Goal: Find specific page/section: Find specific page/section

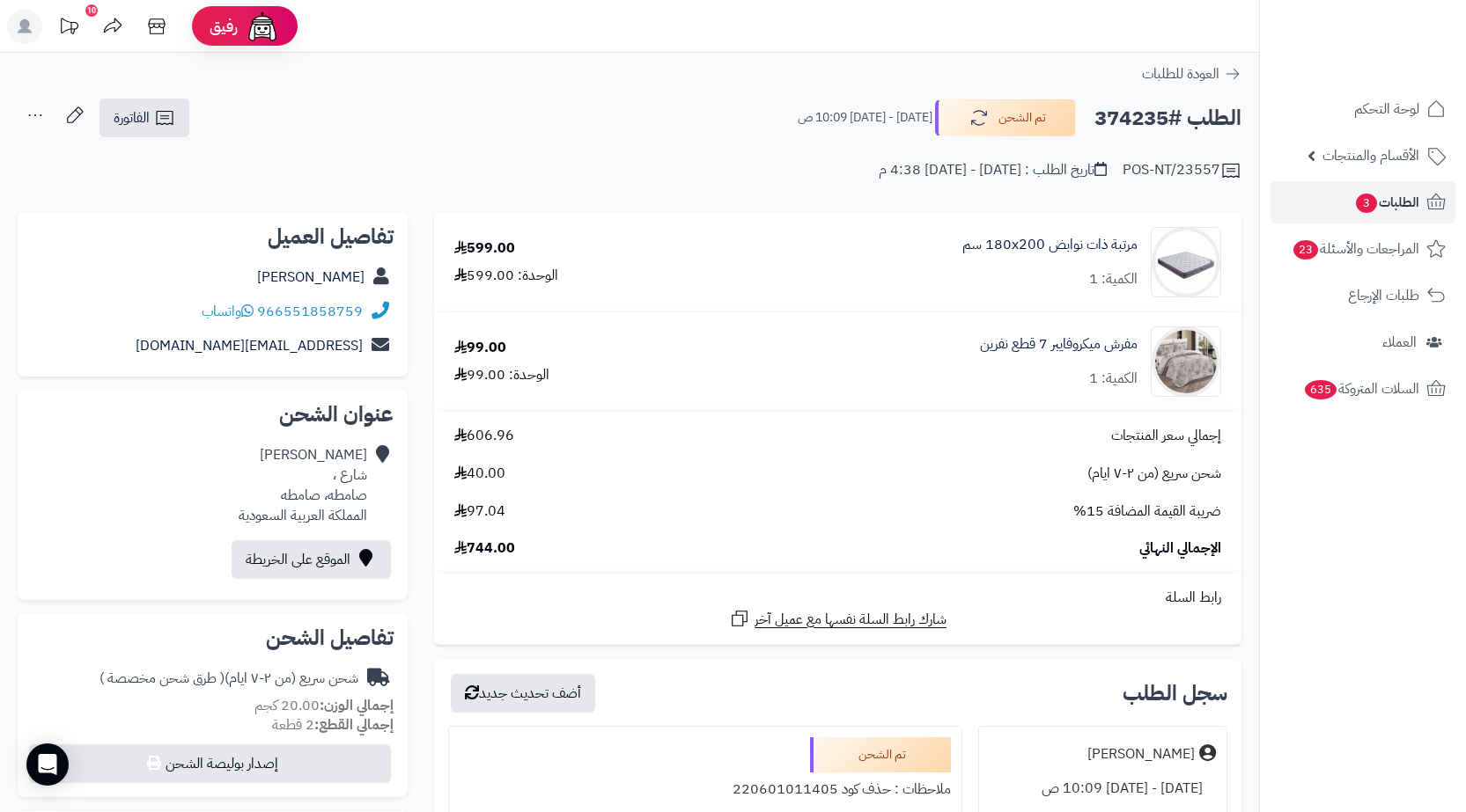
scroll to position [528, 0]
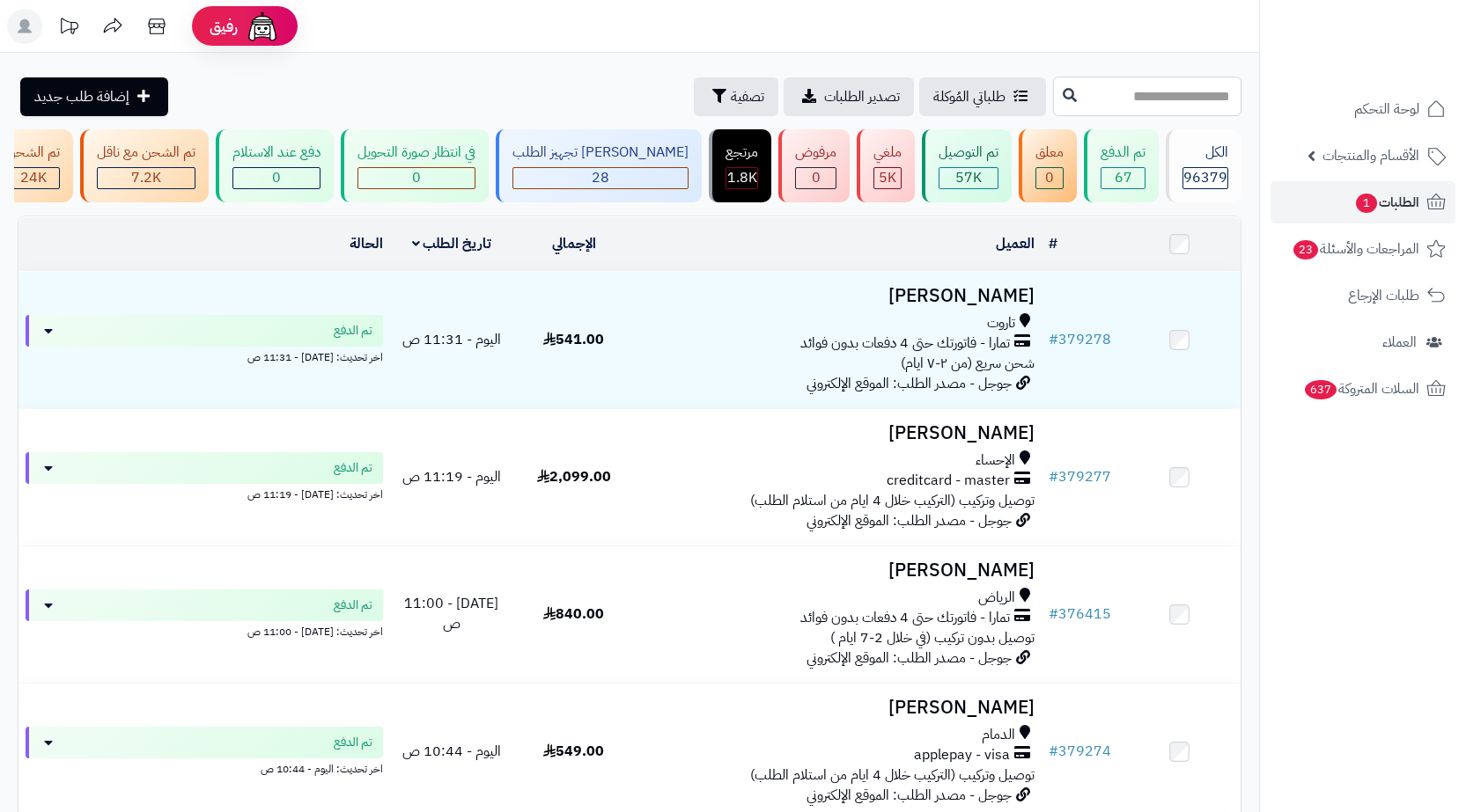
click at [1200, 91] on input "text" at bounding box center [1146, 96] width 188 height 39
paste input "******"
type input "******"
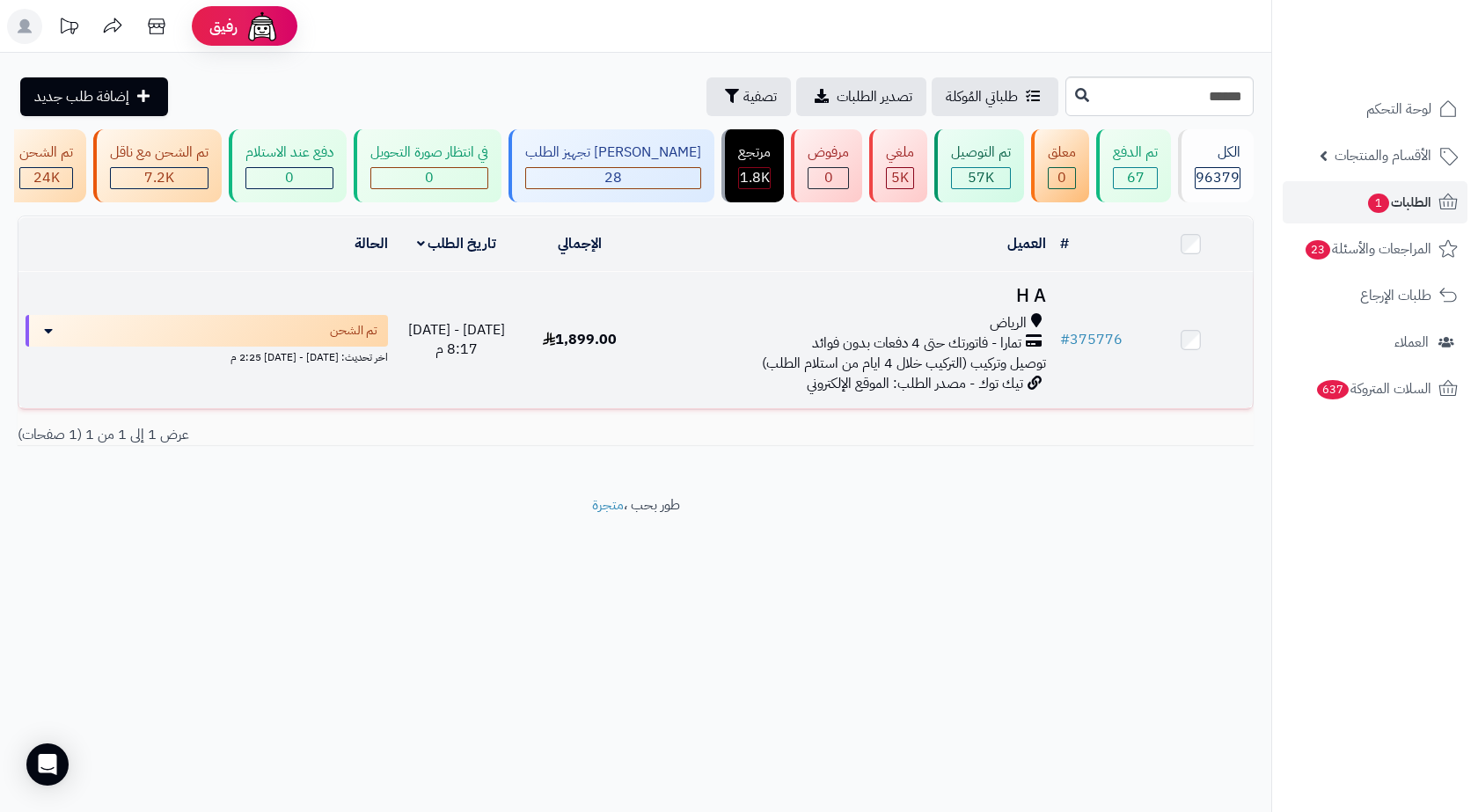
click at [822, 346] on span "تمارا - فاتورتك حتى 4 دفعات بدون فوائد" at bounding box center [917, 344] width 210 height 21
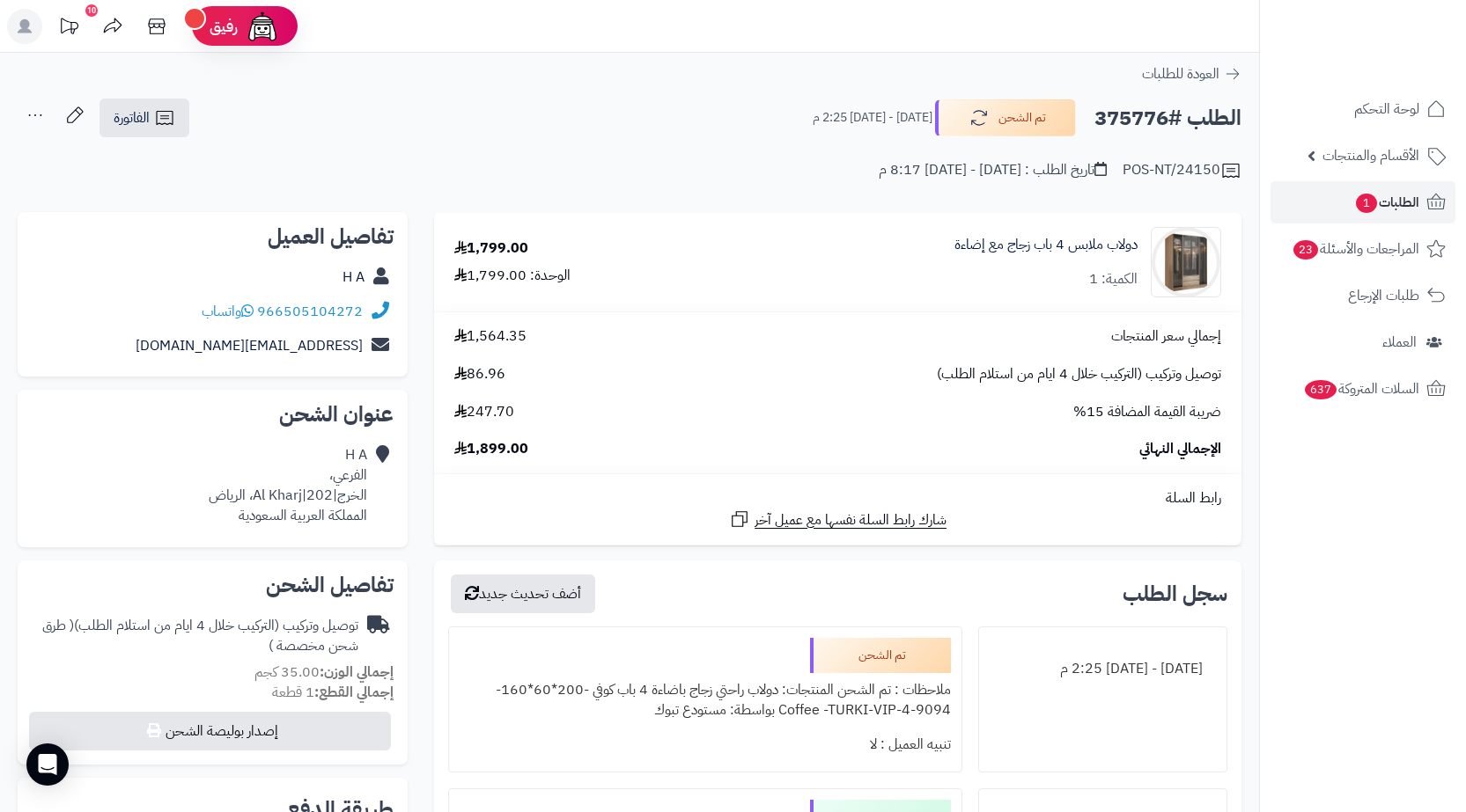
click at [1144, 112] on h2 "الطلب #375776" at bounding box center [1167, 118] width 147 height 36
copy h2 "375776"
drag, startPoint x: 371, startPoint y: 313, endPoint x: 257, endPoint y: 321, distance: 114.3
click at [257, 321] on div "966505104272 واتساب" at bounding box center [212, 311] width 362 height 34
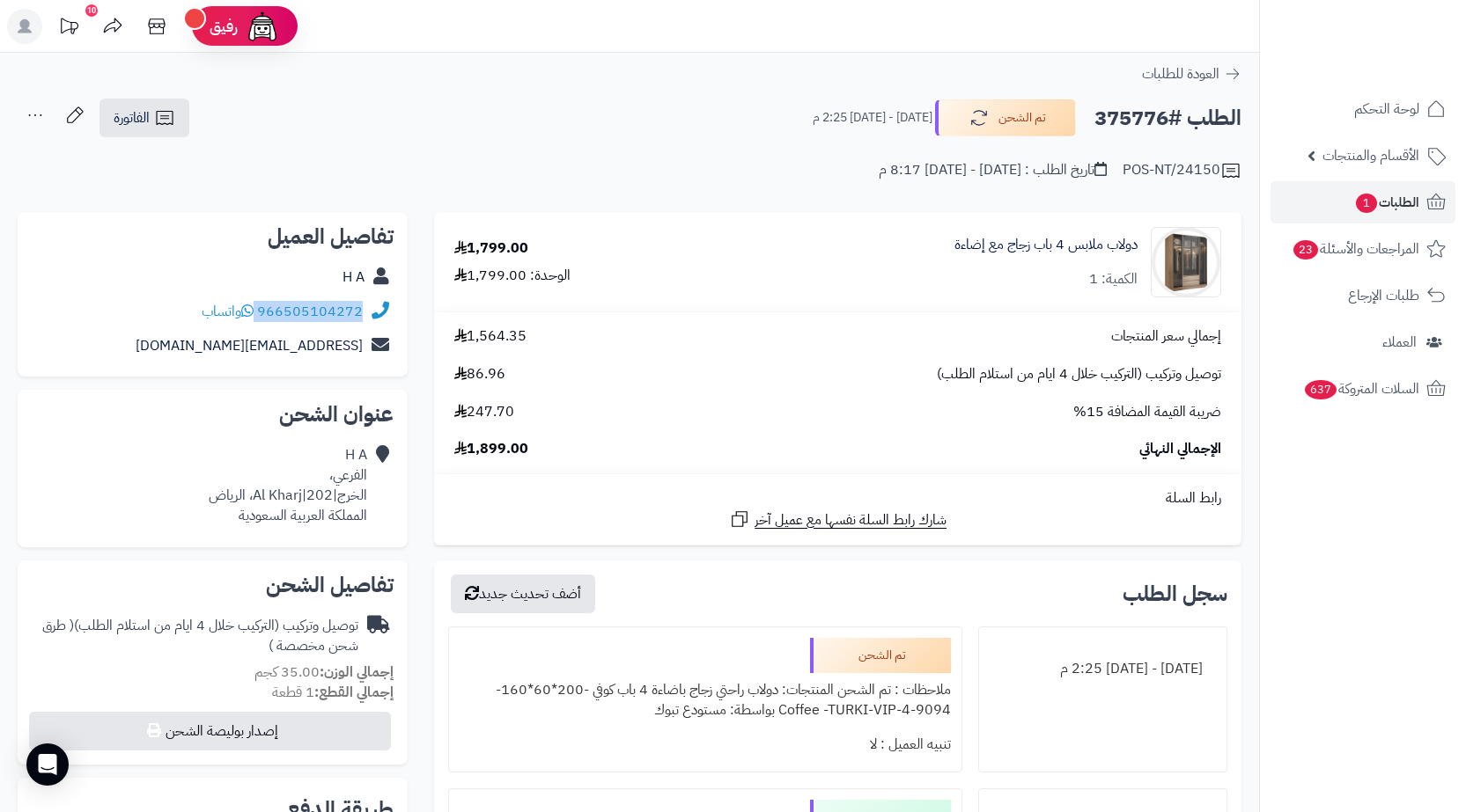
copy div "966505104272"
click at [1137, 113] on h2 "الطلب #375776" at bounding box center [1167, 118] width 147 height 36
copy h2 "375776"
